Goal: Task Accomplishment & Management: Use online tool/utility

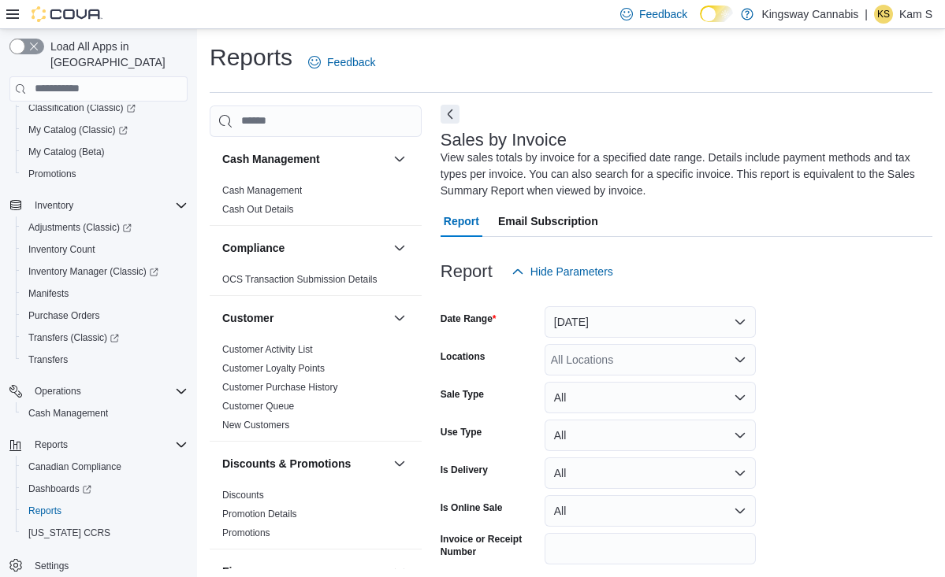
click at [452, 118] on button "Next" at bounding box center [449, 114] width 19 height 19
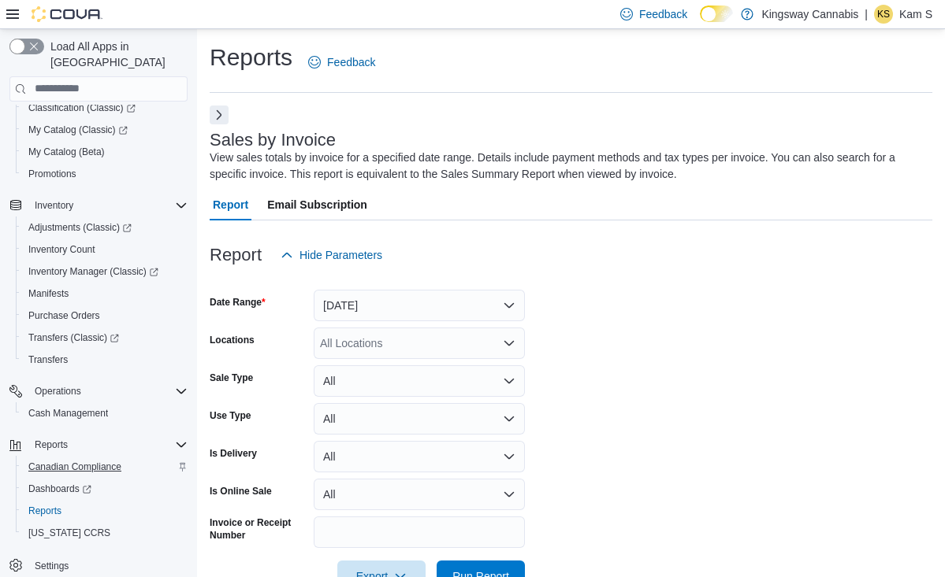
click at [101, 458] on span "Canadian Compliance" at bounding box center [74, 467] width 93 height 19
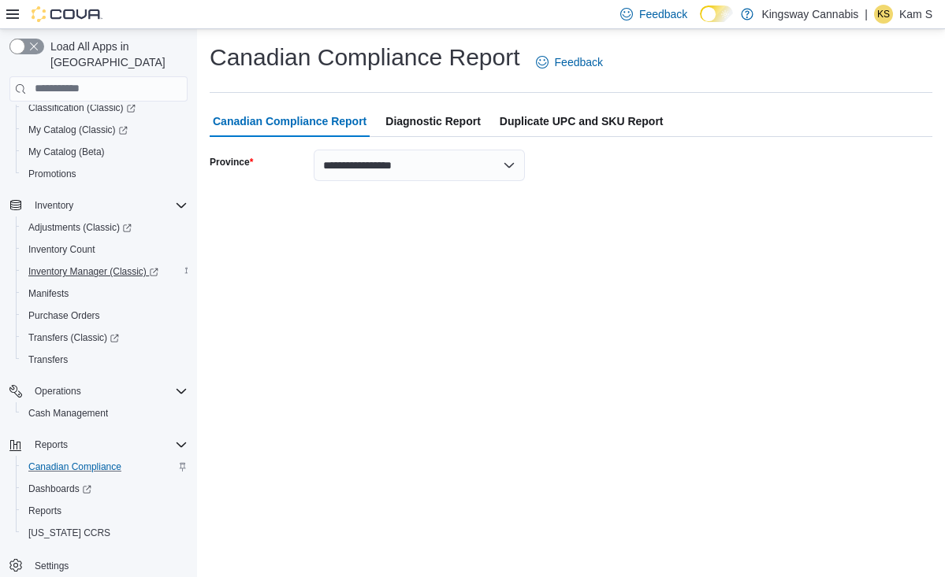
scroll to position [131, 0]
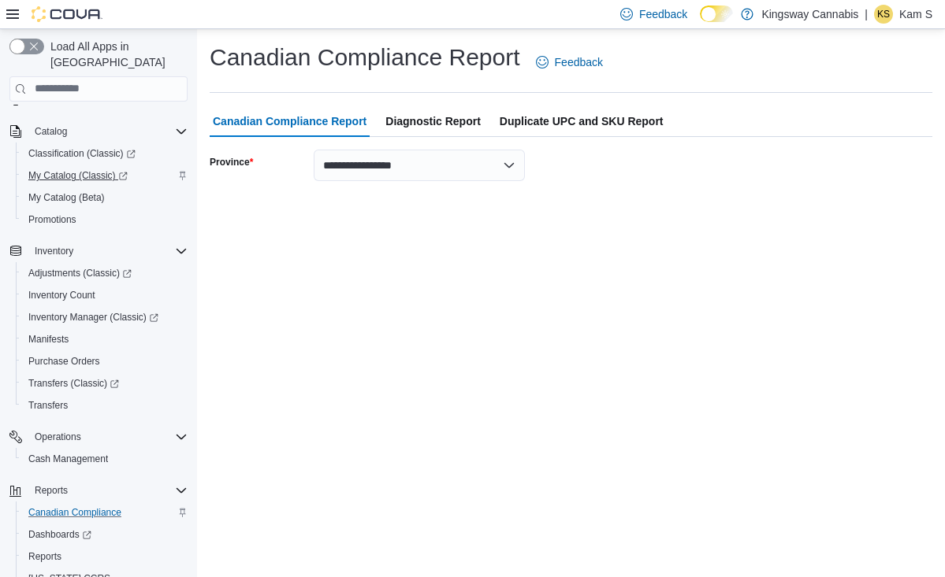
click at [85, 169] on span "My Catalog (Classic)" at bounding box center [77, 175] width 99 height 13
click at [76, 267] on span "Adjustments (Classic)" at bounding box center [79, 273] width 103 height 13
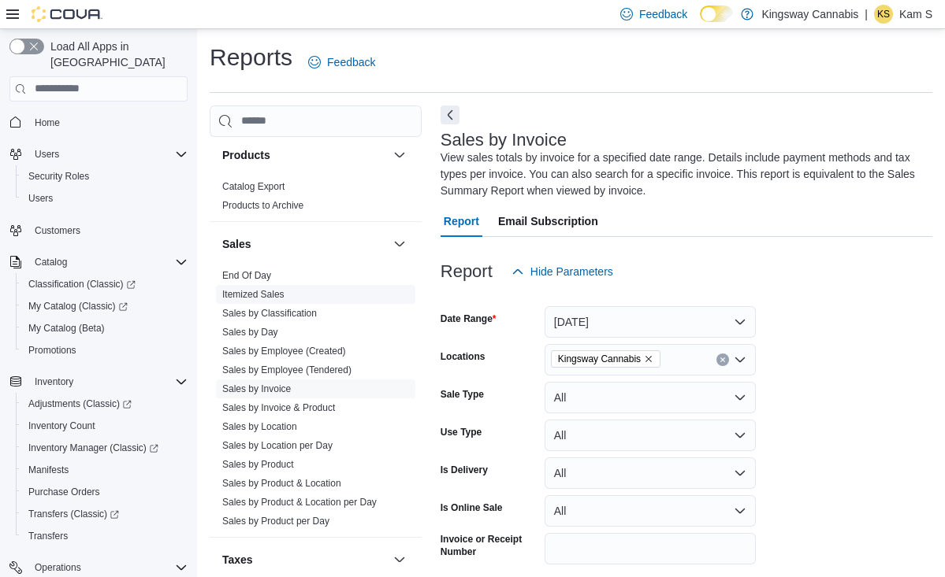
scroll to position [1016, 0]
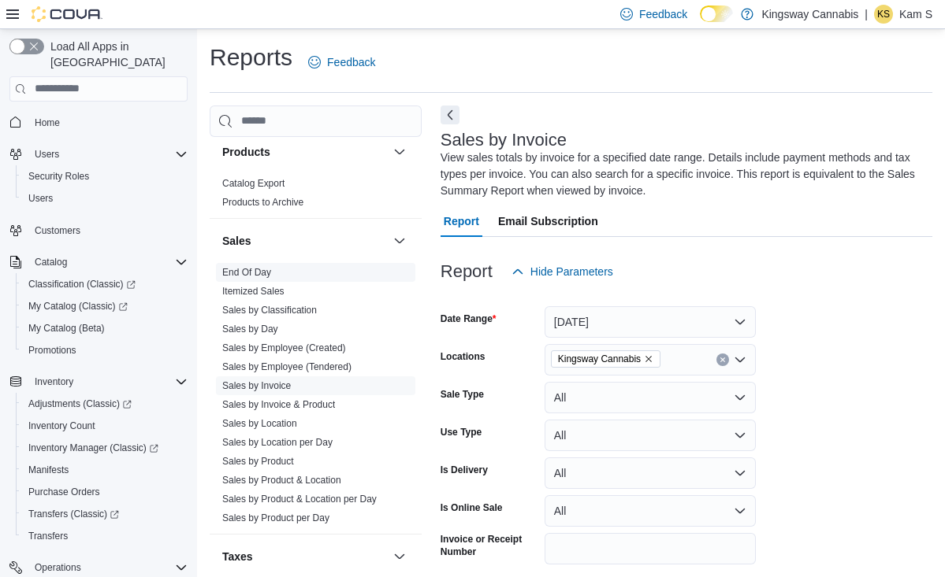
click at [250, 274] on link "End Of Day" at bounding box center [246, 272] width 49 height 11
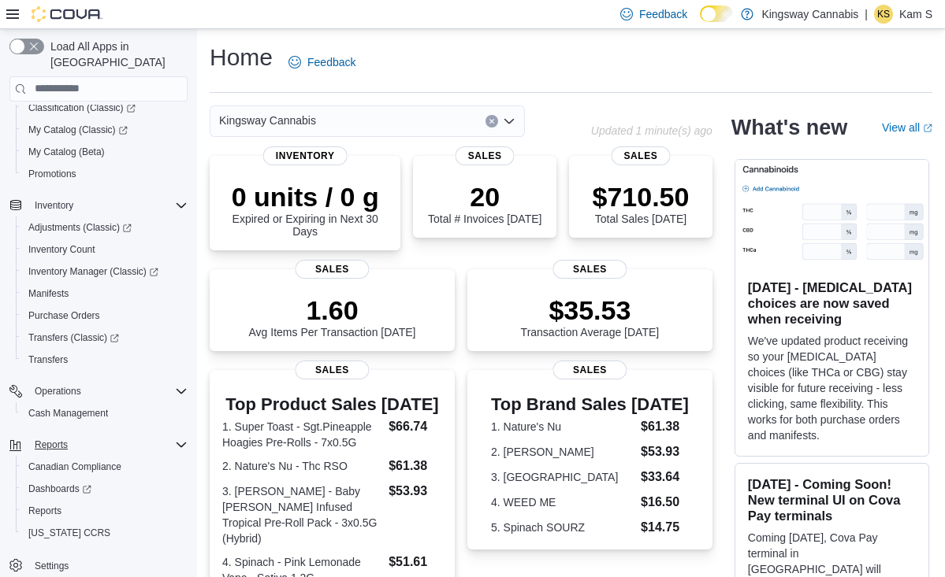
scroll to position [176, 0]
click at [46, 505] on span "Reports" at bounding box center [44, 511] width 33 height 13
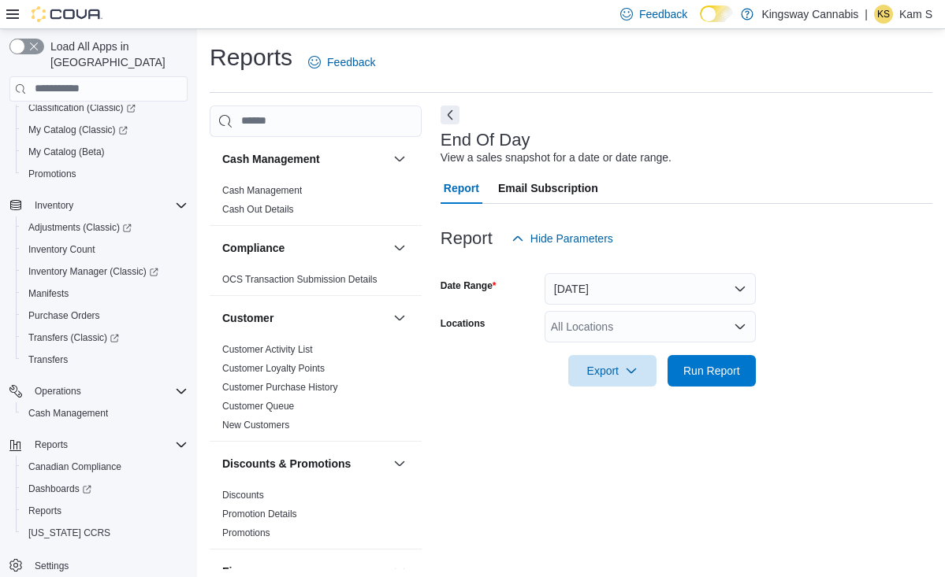
scroll to position [4, 0]
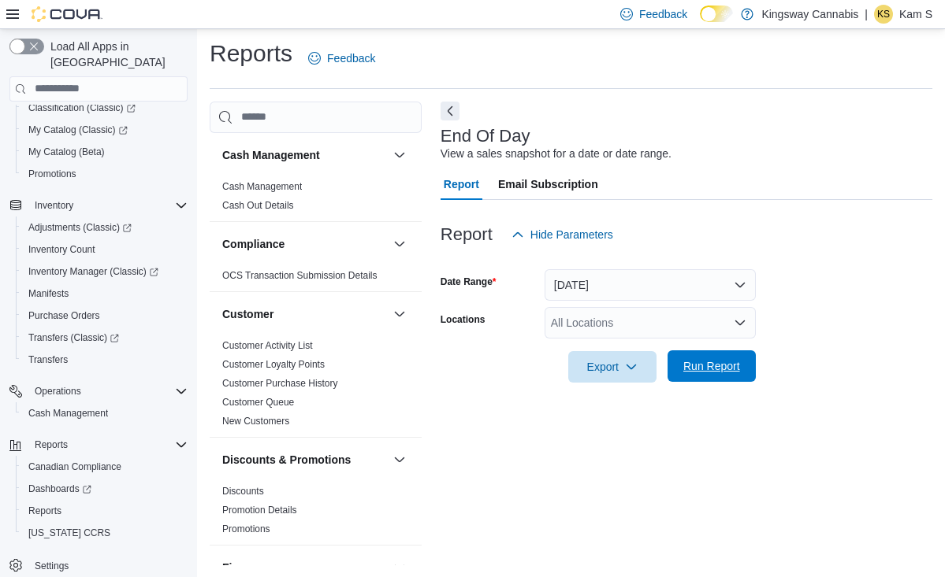
click at [713, 371] on span "Run Report" at bounding box center [711, 366] width 57 height 16
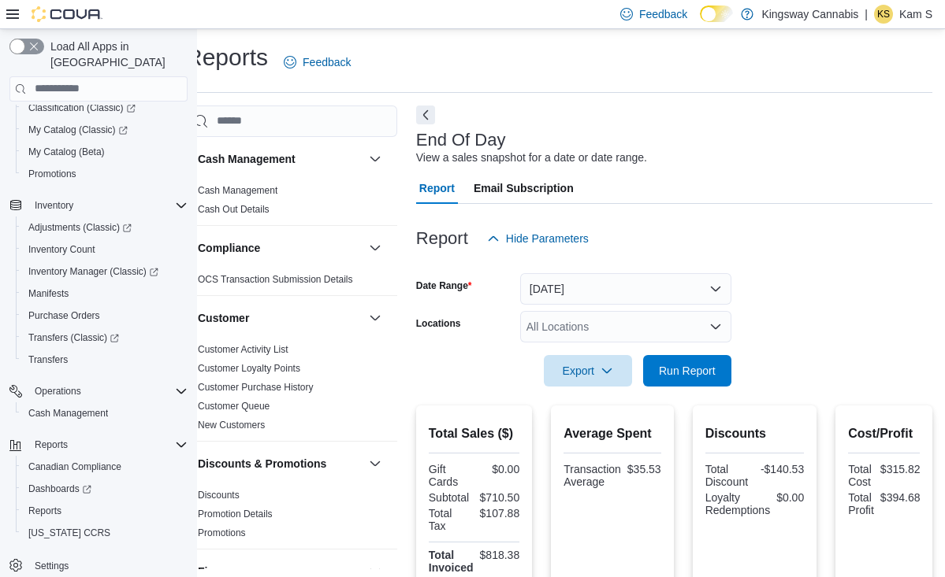
scroll to position [0, 25]
